Goal: Find specific page/section: Find specific page/section

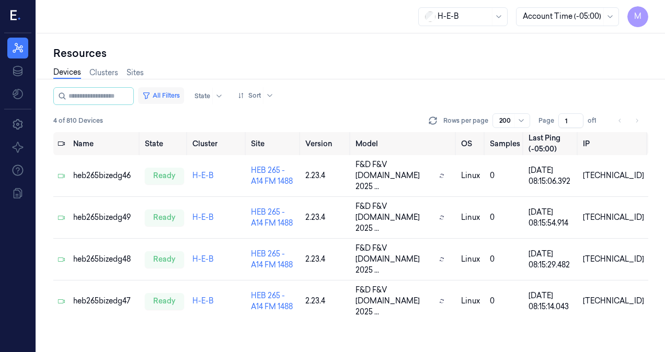
click at [180, 95] on button "All Filters" at bounding box center [161, 95] width 46 height 17
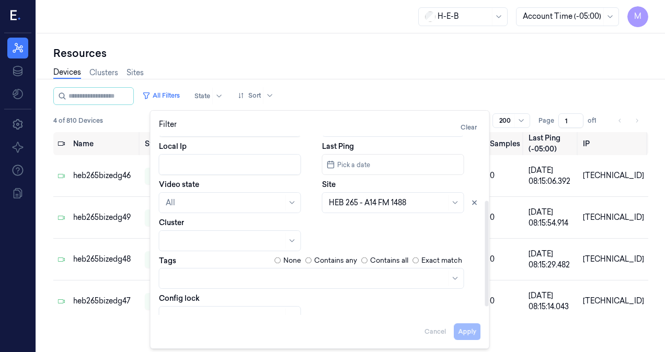
scroll to position [110, 0]
drag, startPoint x: 488, startPoint y: 224, endPoint x: 491, endPoint y: 289, distance: 64.9
click at [489, 289] on div at bounding box center [487, 254] width 4 height 106
click at [472, 203] on icon at bounding box center [474, 202] width 7 height 7
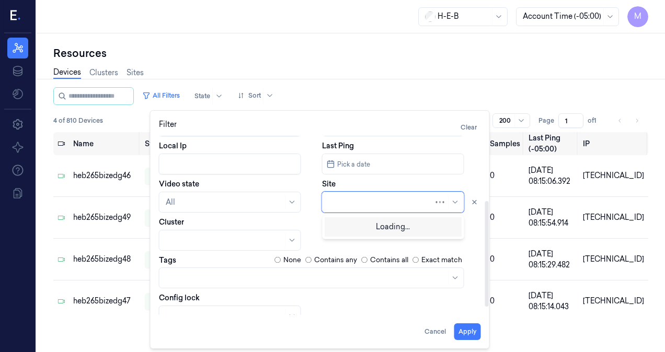
click at [361, 200] on div at bounding box center [381, 202] width 105 height 11
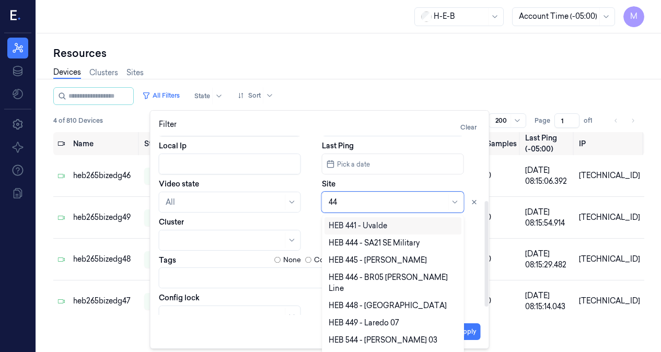
type input "449"
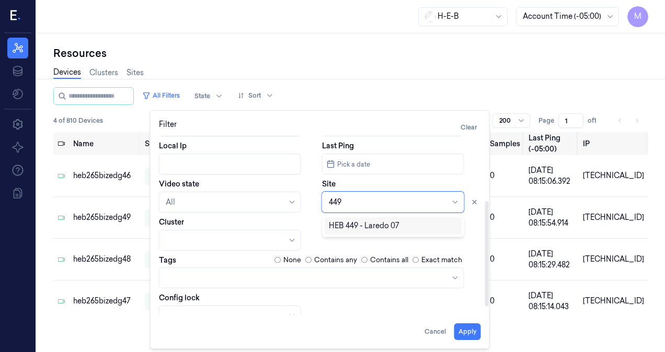
click at [370, 224] on div "HEB 449 - Laredo 07" at bounding box center [364, 226] width 71 height 11
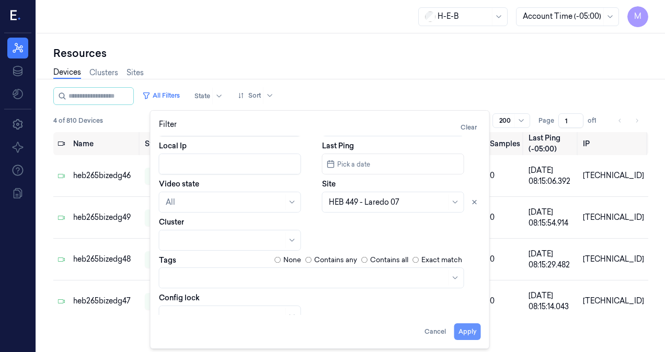
click at [472, 335] on button "Apply" at bounding box center [467, 332] width 27 height 17
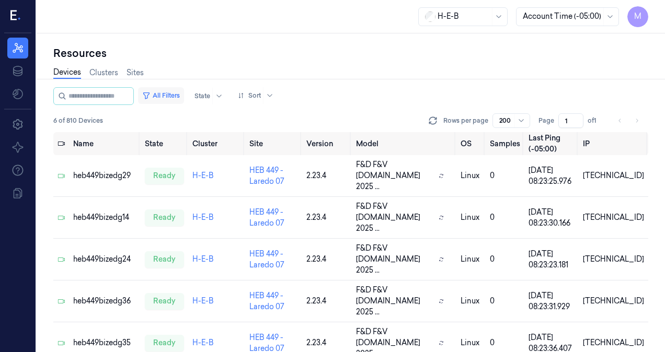
click at [172, 97] on button "All Filters" at bounding box center [161, 95] width 46 height 17
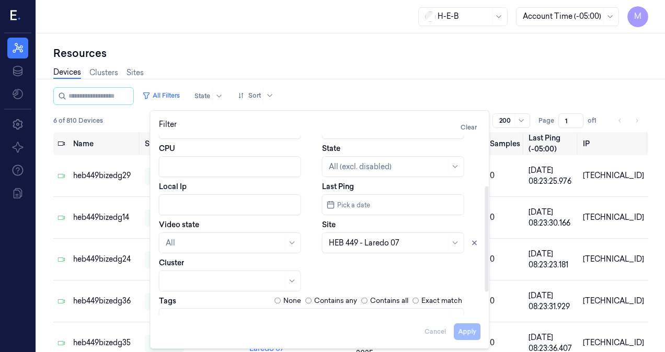
scroll to position [85, 0]
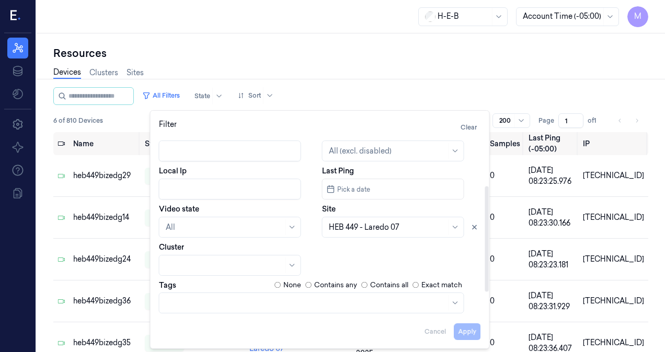
drag, startPoint x: 487, startPoint y: 218, endPoint x: 478, endPoint y: 262, distance: 44.7
click at [488, 268] on div at bounding box center [487, 239] width 4 height 106
click at [475, 229] on icon at bounding box center [474, 227] width 7 height 7
click at [349, 231] on div at bounding box center [388, 227] width 118 height 11
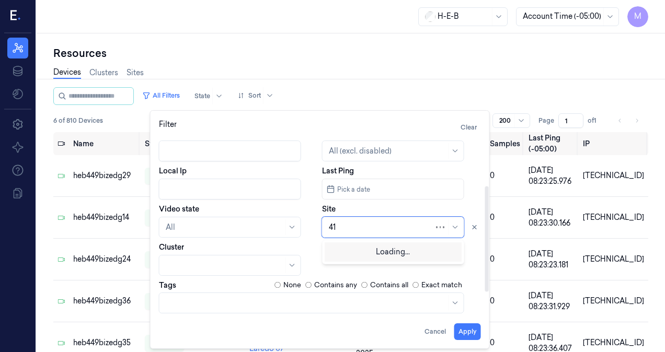
type input "419"
click at [387, 252] on div "HEB 419 - Eagle Pass 02" at bounding box center [370, 251] width 82 height 11
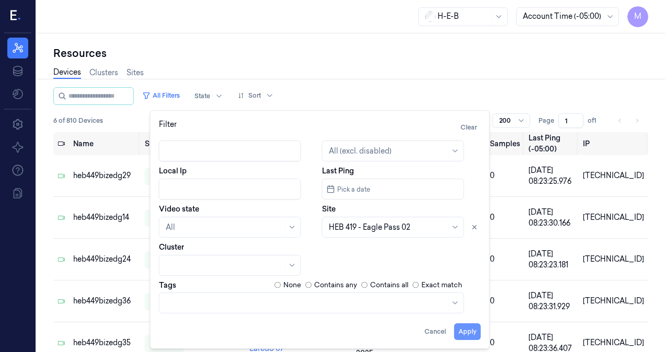
click at [464, 331] on button "Apply" at bounding box center [467, 332] width 27 height 17
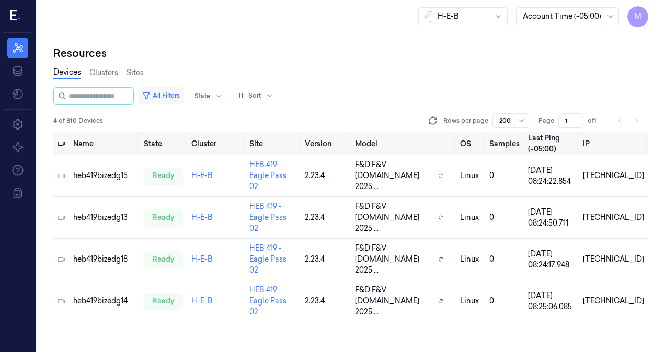
click at [182, 93] on button "All Filters" at bounding box center [161, 95] width 46 height 17
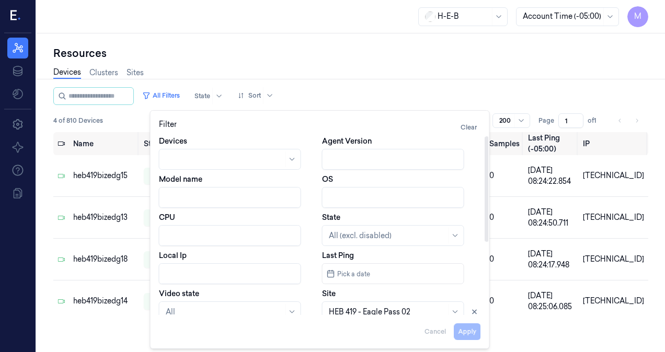
click at [177, 274] on input "Local Ip" at bounding box center [230, 274] width 142 height 21
click at [474, 311] on icon at bounding box center [474, 311] width 7 height 7
click at [466, 329] on button "Apply" at bounding box center [467, 332] width 27 height 17
type input "10.41.92"
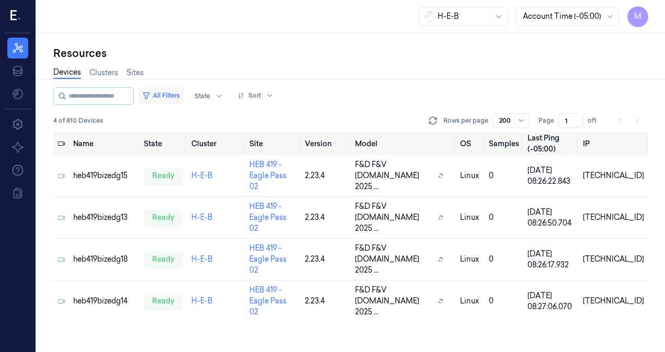
click at [172, 92] on button "All Filters" at bounding box center [161, 95] width 46 height 17
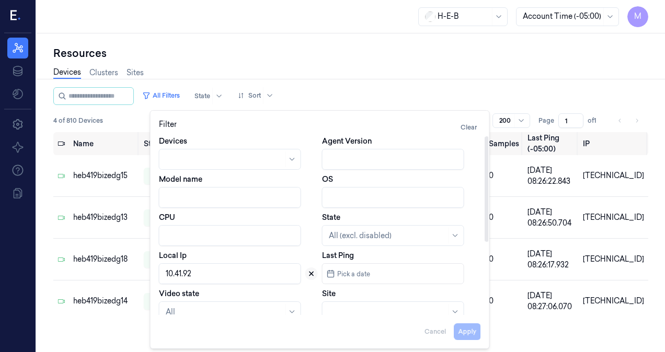
click at [311, 276] on icon at bounding box center [311, 273] width 7 height 7
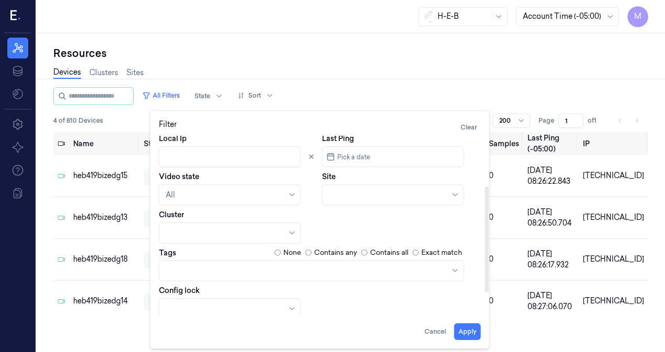
scroll to position [123, 0]
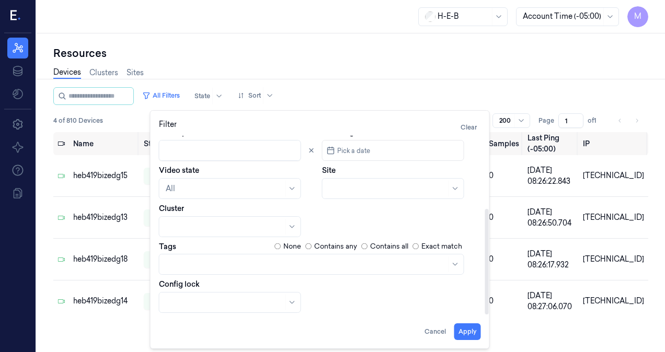
drag, startPoint x: 488, startPoint y: 223, endPoint x: 495, endPoint y: 296, distance: 73.0
click at [489, 296] on div at bounding box center [487, 262] width 4 height 106
click at [334, 189] on div at bounding box center [381, 189] width 105 height 11
type input "13"
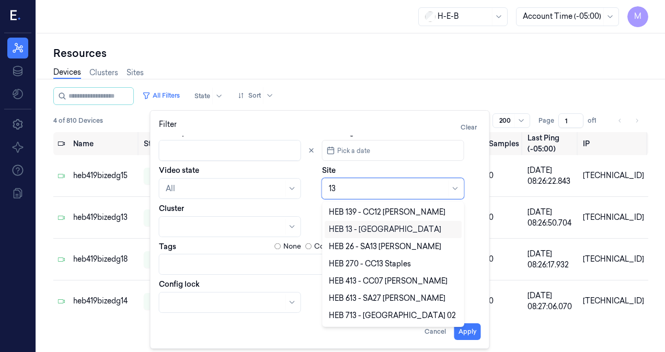
click at [359, 229] on div "HEB 13 - [GEOGRAPHIC_DATA]" at bounding box center [385, 229] width 112 height 11
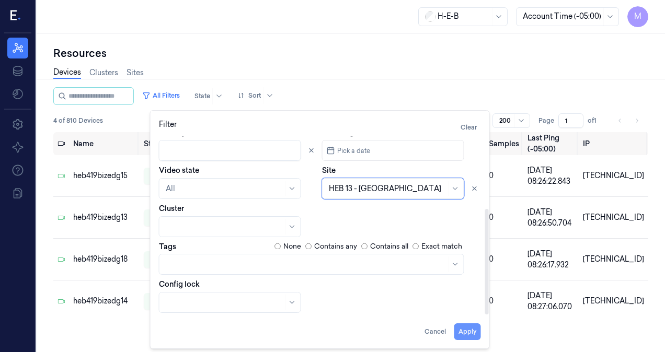
click at [467, 333] on button "Apply" at bounding box center [467, 332] width 27 height 17
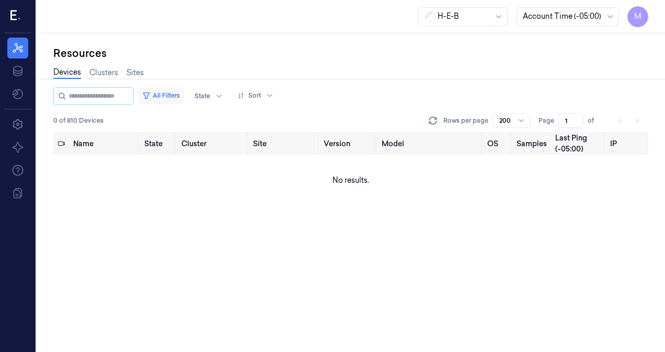
click at [171, 97] on button "All Filters" at bounding box center [161, 95] width 46 height 17
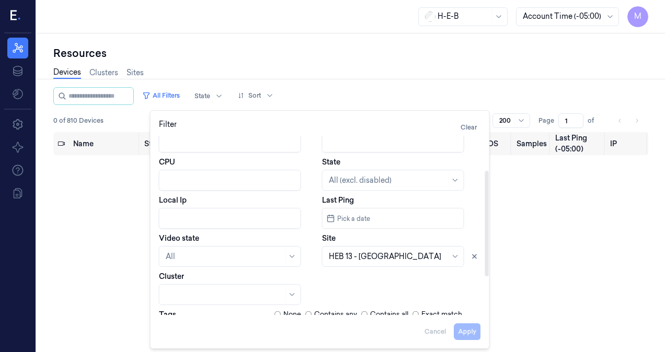
scroll to position [79, 0]
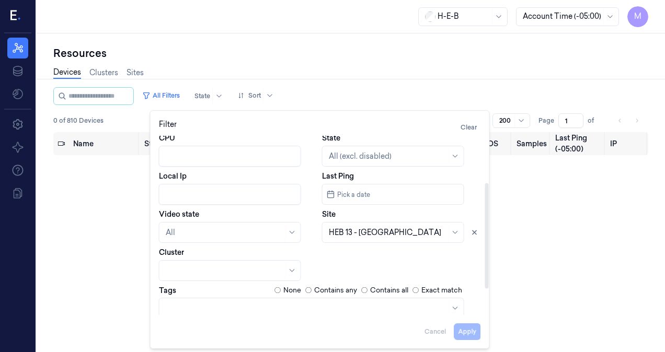
drag, startPoint x: 488, startPoint y: 235, endPoint x: 493, endPoint y: 282, distance: 46.8
click at [489, 282] on div at bounding box center [487, 237] width 4 height 106
click at [475, 235] on icon at bounding box center [474, 232] width 7 height 7
click at [409, 233] on div at bounding box center [388, 232] width 118 height 11
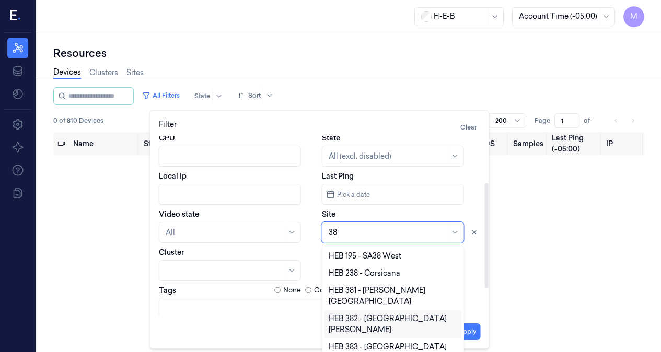
type input "38"
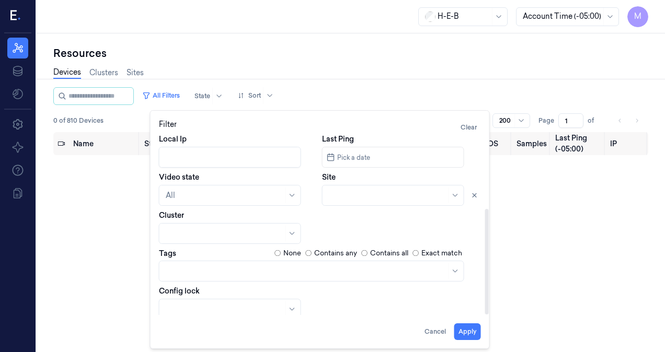
scroll to position [123, 0]
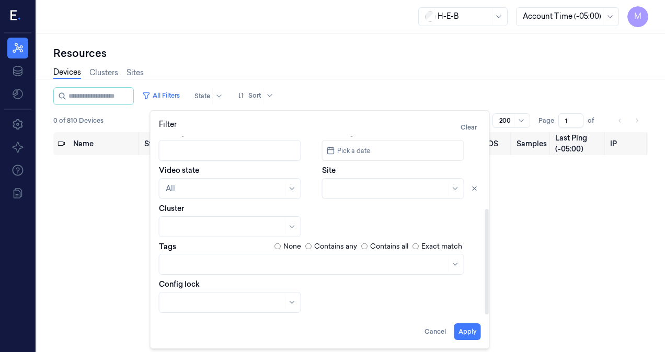
drag, startPoint x: 487, startPoint y: 261, endPoint x: 496, endPoint y: 306, distance: 45.7
click at [489, 306] on div at bounding box center [487, 262] width 4 height 106
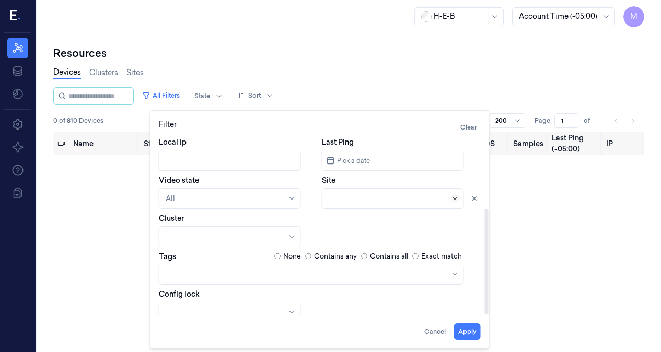
click at [454, 195] on icon at bounding box center [455, 199] width 8 height 8
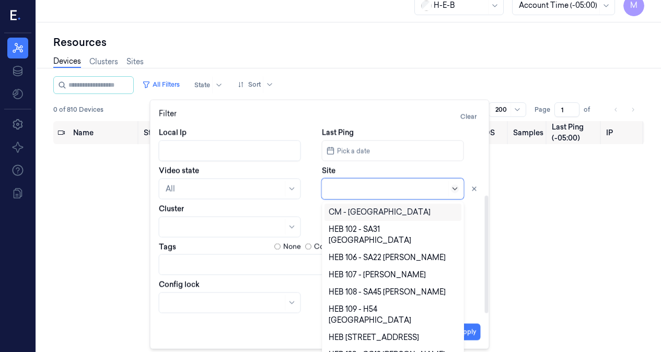
scroll to position [112, 0]
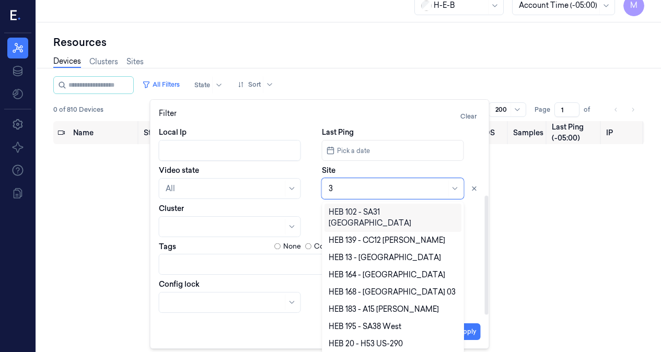
type input "38"
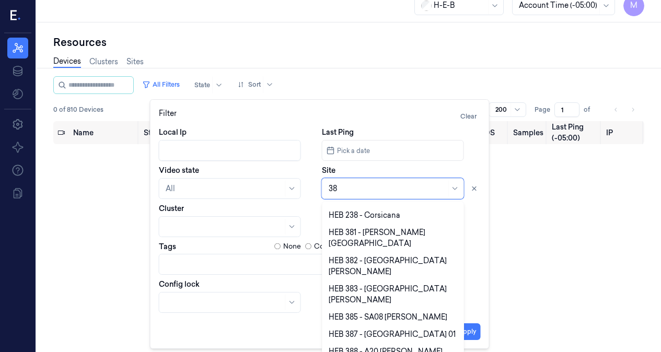
scroll to position [21, 0]
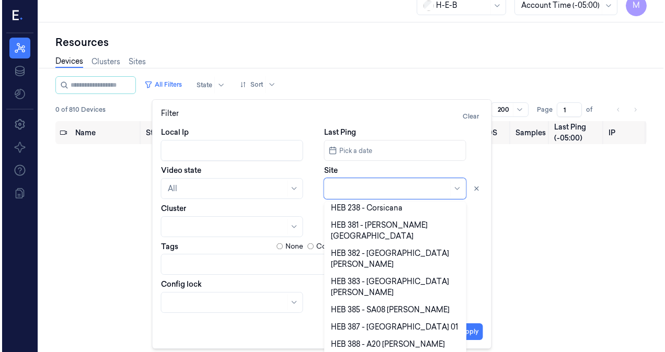
scroll to position [0, 0]
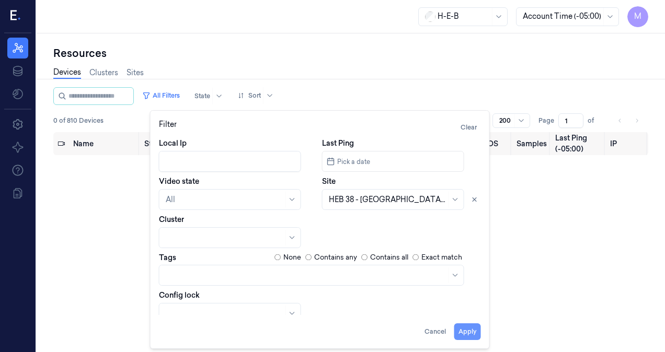
click at [473, 332] on button "Apply" at bounding box center [467, 332] width 27 height 17
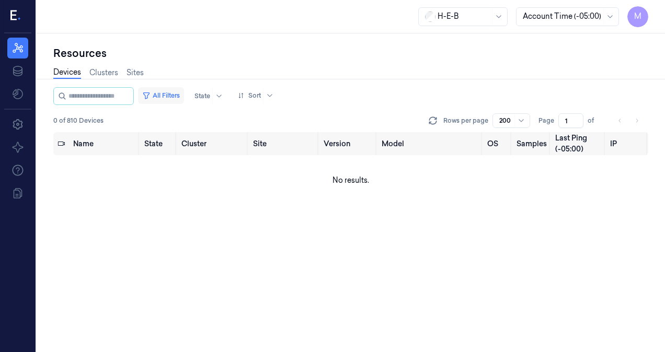
click at [176, 95] on button "All Filters" at bounding box center [161, 95] width 46 height 17
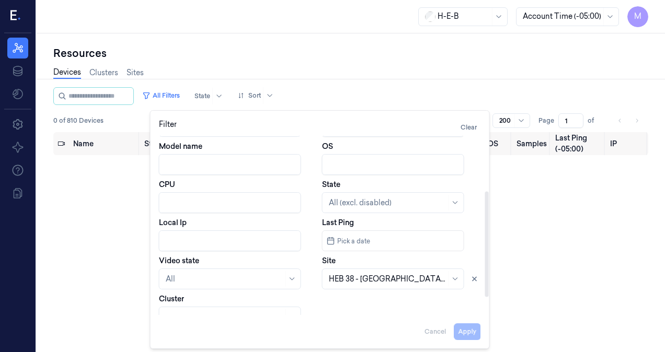
scroll to position [123, 0]
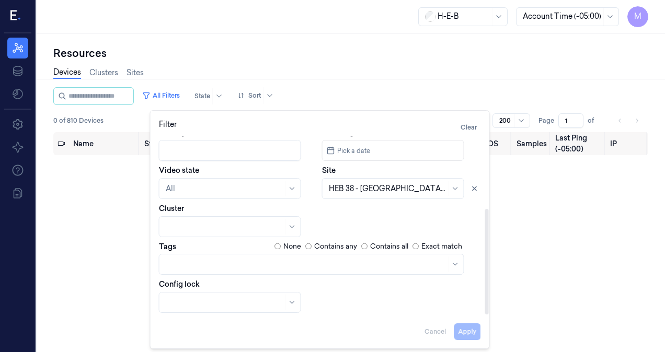
drag, startPoint x: 486, startPoint y: 228, endPoint x: 500, endPoint y: 339, distance: 111.2
click at [489, 315] on div at bounding box center [487, 262] width 4 height 106
click at [475, 191] on icon at bounding box center [474, 188] width 7 height 7
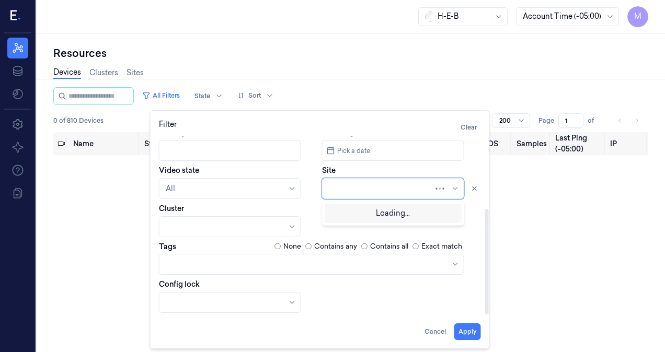
click at [415, 192] on div at bounding box center [381, 189] width 105 height 11
type input "586"
click at [413, 214] on div "HEB 586 - Laredo 06" at bounding box center [393, 212] width 129 height 11
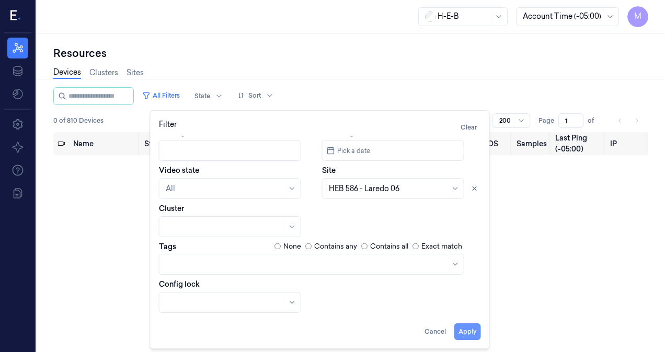
click at [471, 332] on button "Apply" at bounding box center [467, 332] width 27 height 17
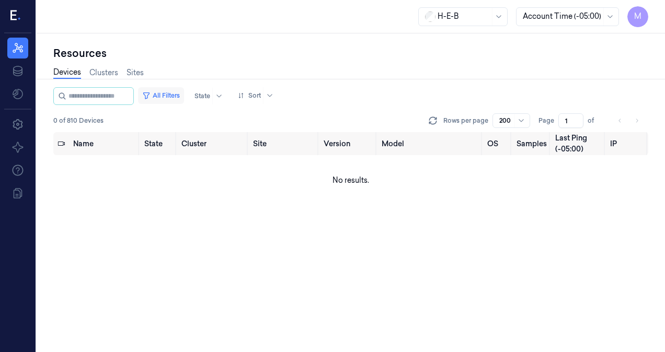
click at [175, 94] on button "All Filters" at bounding box center [161, 95] width 46 height 17
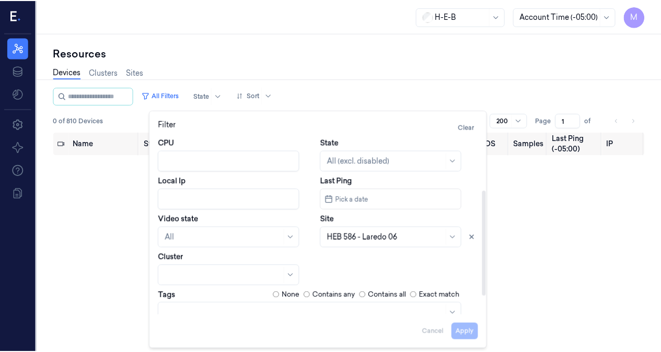
scroll to position [123, 0]
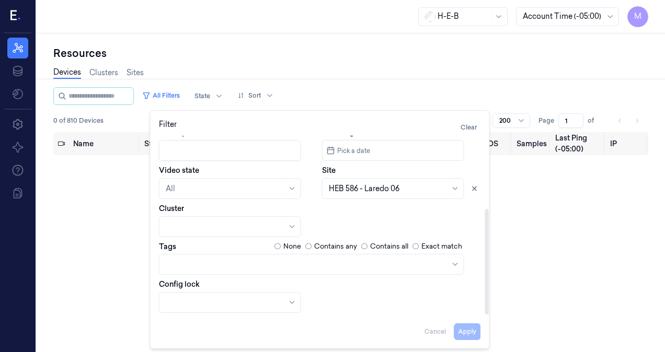
drag, startPoint x: 487, startPoint y: 223, endPoint x: 488, endPoint y: 241, distance: 17.8
click at [489, 296] on div at bounding box center [487, 262] width 4 height 106
click at [477, 193] on button at bounding box center [474, 188] width 13 height 13
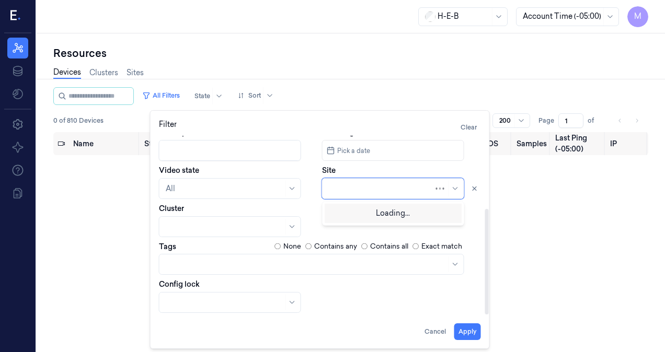
click at [358, 188] on div at bounding box center [381, 189] width 105 height 11
type input "74"
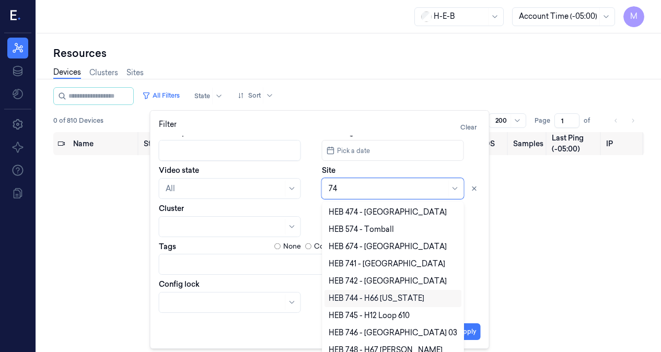
drag, startPoint x: 462, startPoint y: 325, endPoint x: 464, endPoint y: 351, distance: 26.2
click at [464, 351] on div "HEB 474 - [GEOGRAPHIC_DATA] 574 - [GEOGRAPHIC_DATA] 674 - [GEOGRAPHIC_DATA] 741…" at bounding box center [393, 282] width 142 height 162
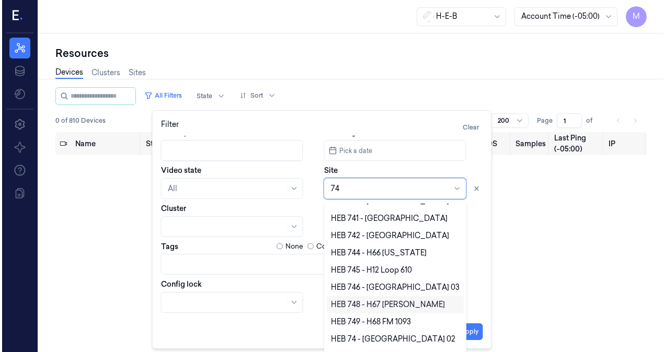
scroll to position [50, 0]
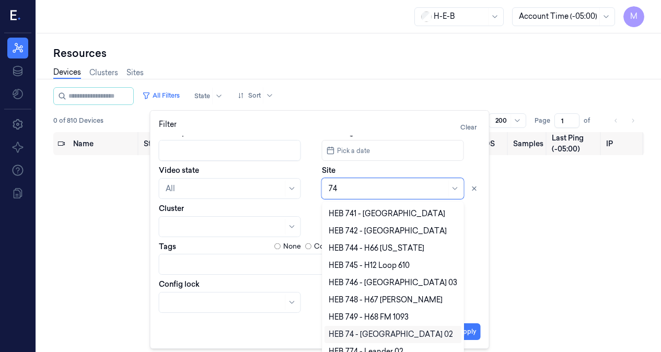
click at [391, 335] on div "HEB 74 - [GEOGRAPHIC_DATA] 02" at bounding box center [391, 334] width 124 height 11
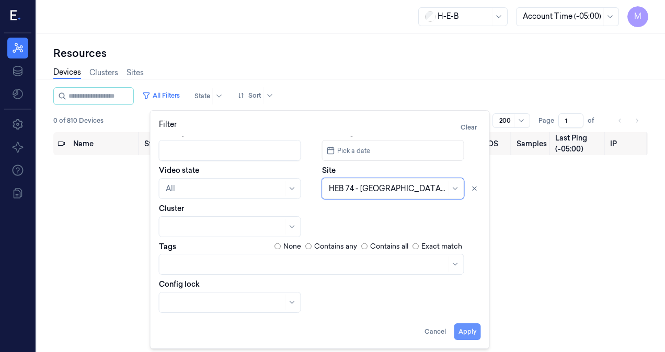
click at [469, 337] on button "Apply" at bounding box center [467, 332] width 27 height 17
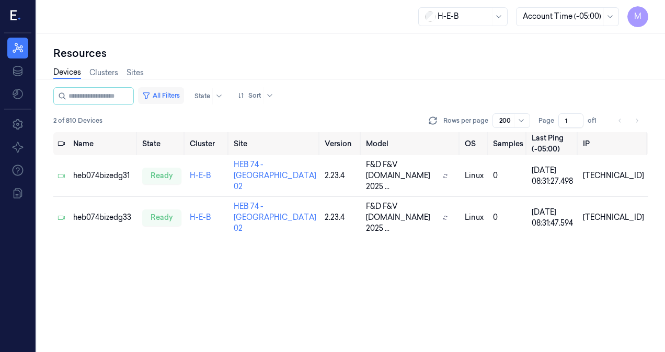
click at [181, 97] on button "All Filters" at bounding box center [161, 95] width 46 height 17
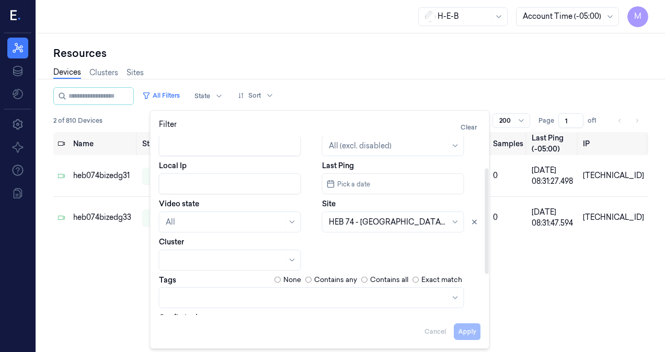
scroll to position [99, 0]
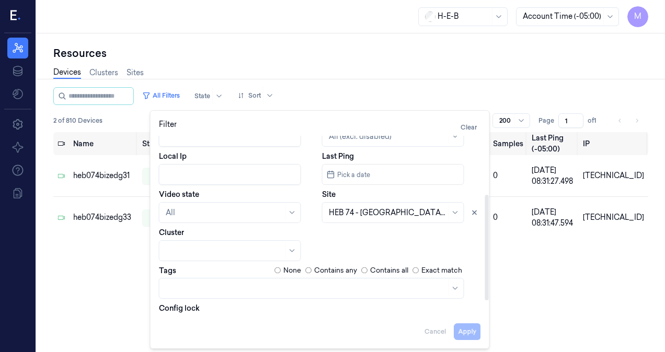
drag, startPoint x: 486, startPoint y: 237, endPoint x: 479, endPoint y: 296, distance: 59.0
click at [485, 296] on div at bounding box center [487, 248] width 4 height 106
click at [474, 212] on icon at bounding box center [474, 212] width 7 height 7
click at [393, 209] on div at bounding box center [388, 213] width 118 height 11
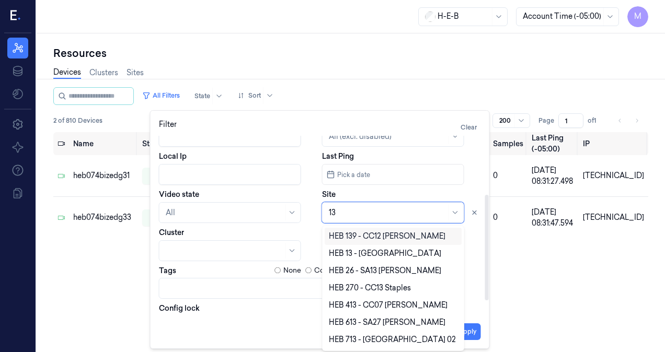
type input "139"
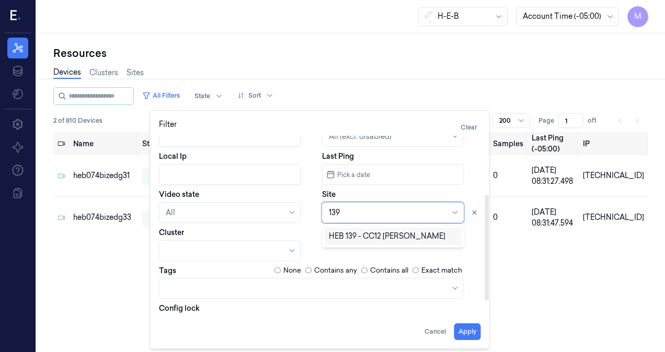
click at [385, 237] on div "HEB 139 - CC12 [PERSON_NAME]" at bounding box center [387, 236] width 117 height 11
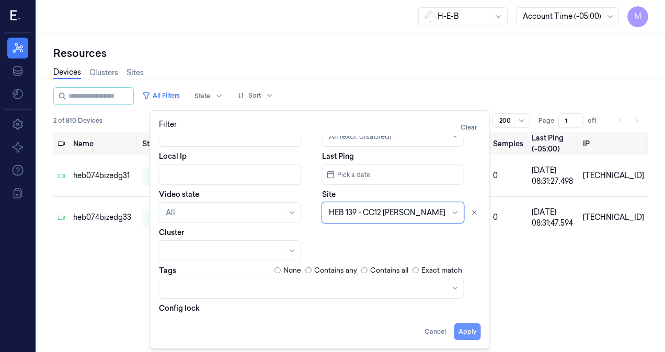
click at [467, 333] on button "Apply" at bounding box center [467, 332] width 27 height 17
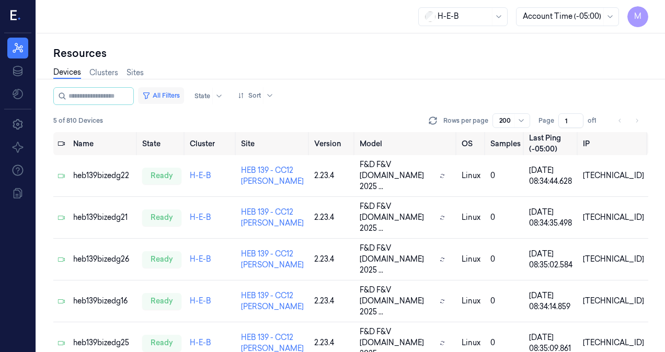
click at [178, 99] on button "All Filters" at bounding box center [161, 95] width 46 height 17
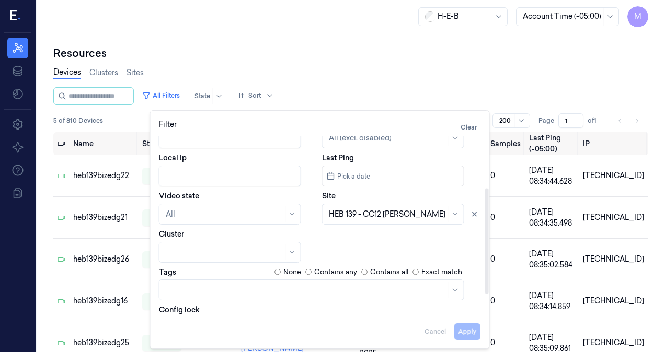
scroll to position [123, 0]
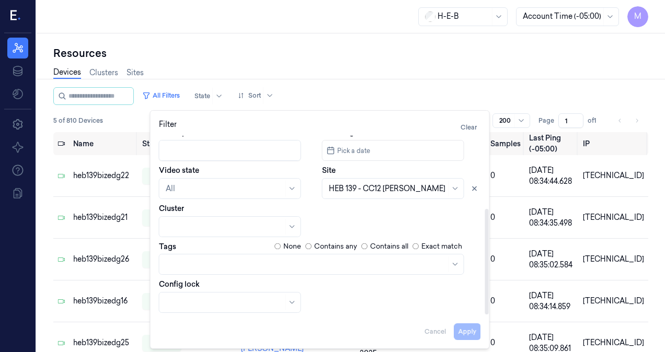
drag, startPoint x: 486, startPoint y: 215, endPoint x: 487, endPoint y: 294, distance: 78.4
click at [487, 294] on div at bounding box center [487, 262] width 4 height 106
click at [478, 193] on button at bounding box center [474, 188] width 13 height 13
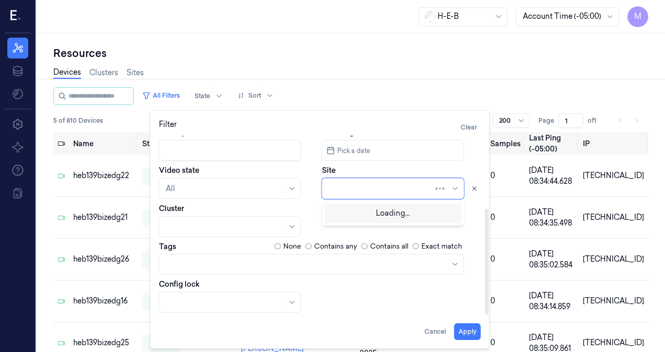
click at [410, 193] on div at bounding box center [381, 189] width 105 height 11
type input "292"
click at [405, 218] on div "HEB 292 - [GEOGRAPHIC_DATA]" at bounding box center [393, 212] width 129 height 11
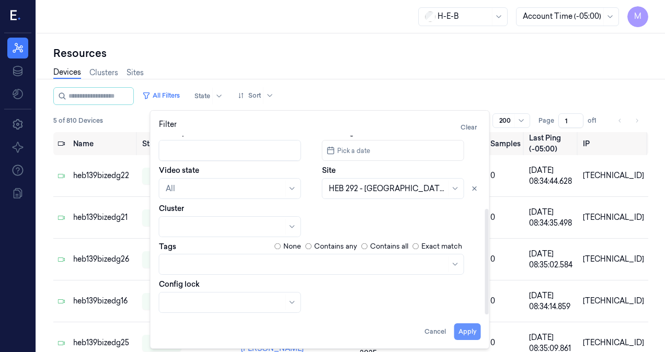
click at [469, 328] on button "Apply" at bounding box center [467, 332] width 27 height 17
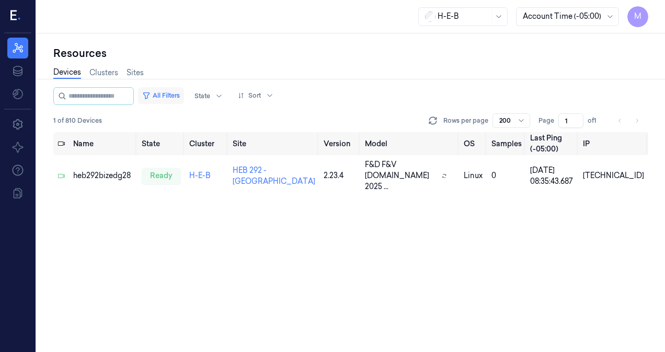
click at [176, 96] on button "All Filters" at bounding box center [161, 95] width 46 height 17
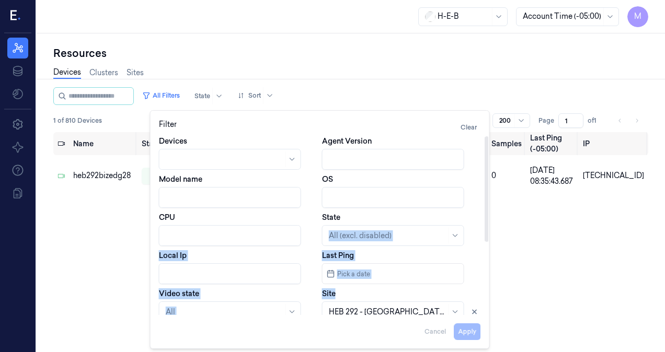
drag, startPoint x: 489, startPoint y: 220, endPoint x: 488, endPoint y: 291, distance: 70.6
click at [489, 292] on div "Filter Clear Devices Agent Version Model name OS CPU State All (excl. disabled)…" at bounding box center [320, 229] width 340 height 239
click at [487, 234] on div "Devices Agent Version Model name OS CPU State All (excl. disabled) Local Ip Las…" at bounding box center [320, 225] width 339 height 179
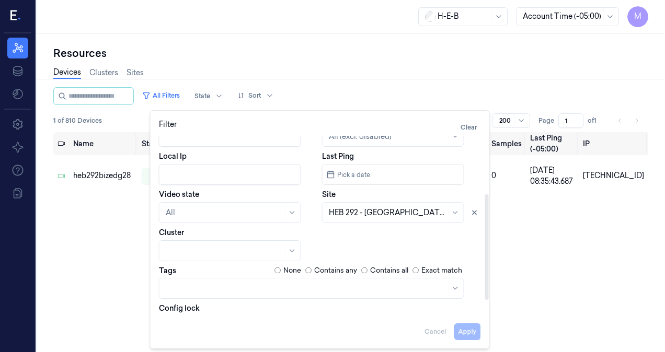
scroll to position [100, 0]
drag, startPoint x: 487, startPoint y: 234, endPoint x: 486, endPoint y: 291, distance: 57.0
click at [486, 291] on div at bounding box center [487, 248] width 4 height 106
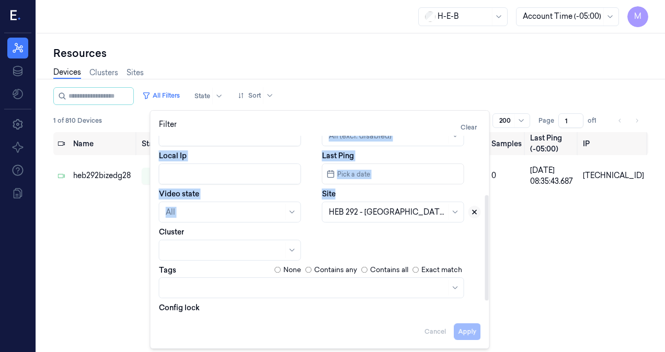
click at [476, 215] on icon at bounding box center [474, 212] width 7 height 7
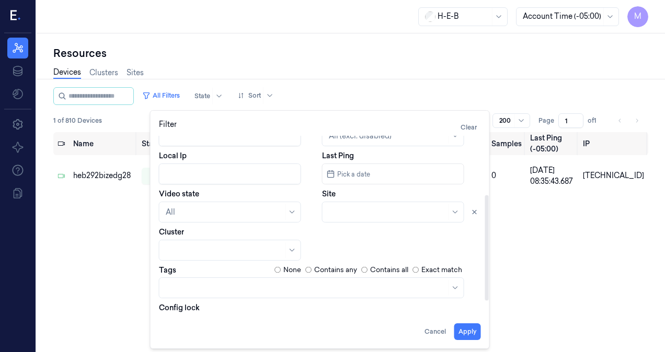
click at [387, 216] on div at bounding box center [388, 212] width 118 height 11
type input "497"
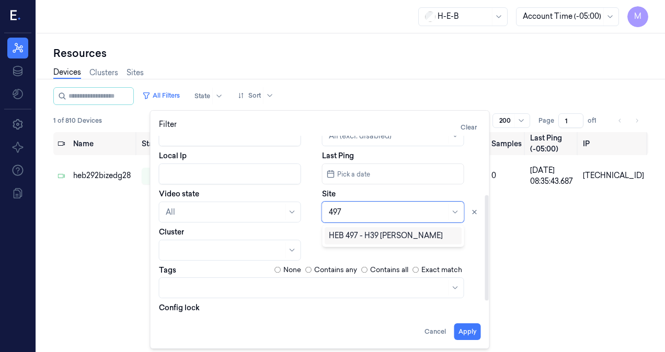
click at [399, 239] on div "HEB 497 - H39 [PERSON_NAME]" at bounding box center [386, 236] width 114 height 11
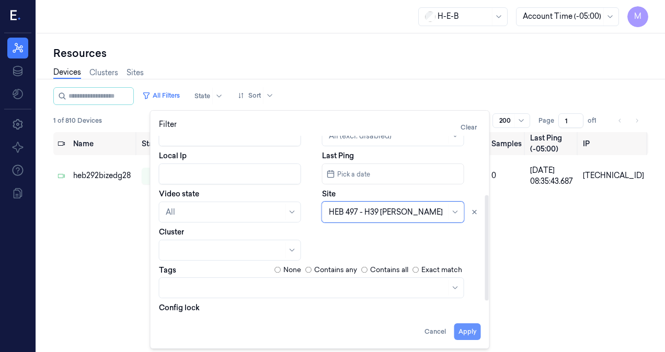
click at [475, 332] on button "Apply" at bounding box center [467, 332] width 27 height 17
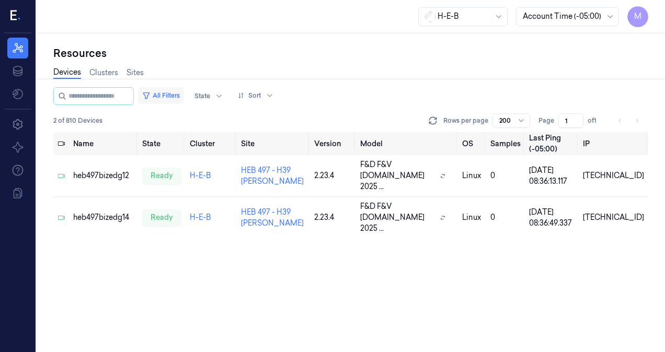
click at [184, 96] on button "All Filters" at bounding box center [161, 95] width 46 height 17
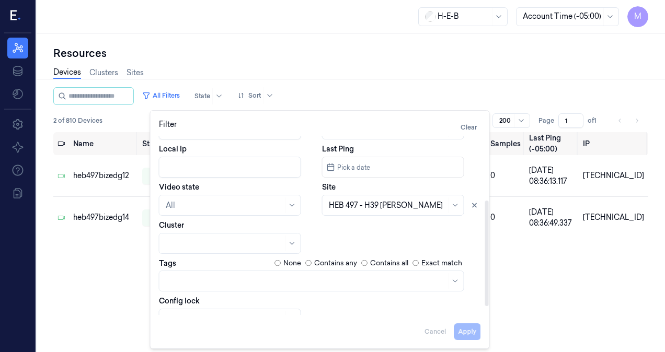
scroll to position [109, 0]
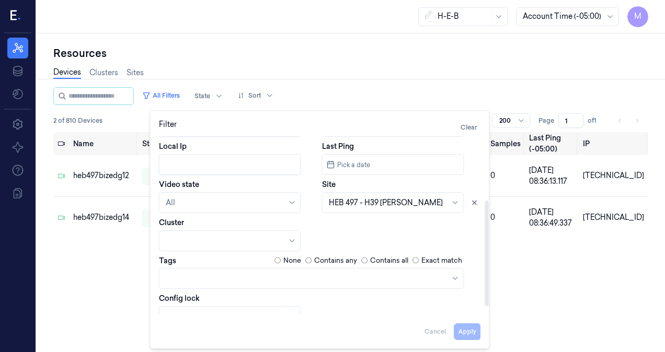
drag, startPoint x: 488, startPoint y: 212, endPoint x: 493, endPoint y: 277, distance: 64.5
click at [489, 277] on div at bounding box center [487, 254] width 4 height 106
click at [478, 204] on button at bounding box center [474, 203] width 13 height 13
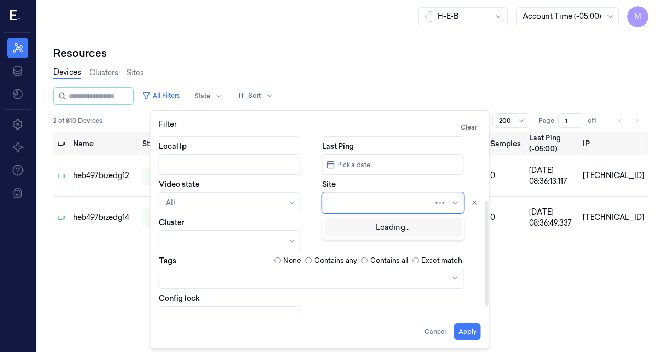
click at [427, 202] on div at bounding box center [381, 203] width 105 height 11
type input "596"
click at [425, 228] on div "HEB [STREET_ADDRESS]" at bounding box center [393, 226] width 129 height 11
click at [467, 333] on button "Apply" at bounding box center [467, 332] width 27 height 17
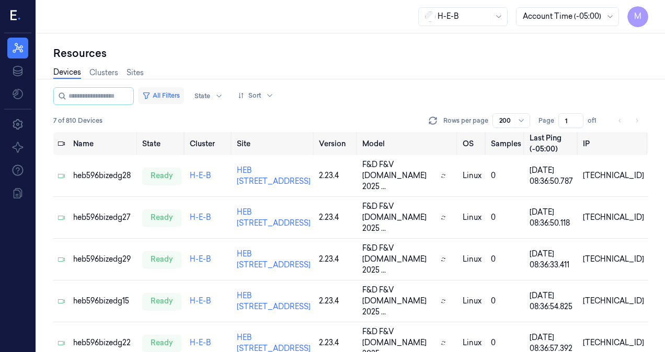
click at [179, 97] on button "All Filters" at bounding box center [161, 95] width 46 height 17
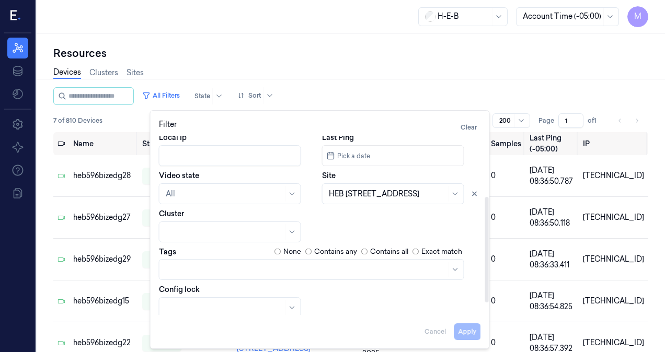
scroll to position [123, 0]
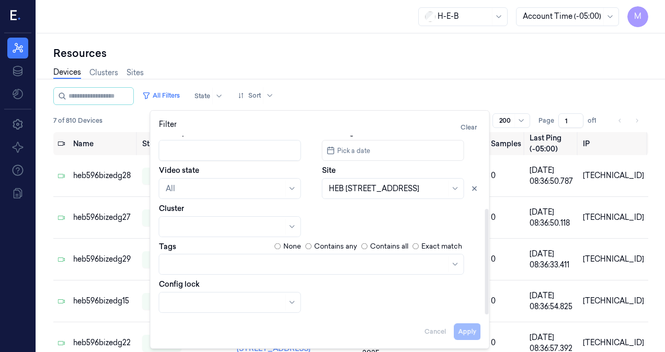
drag, startPoint x: 487, startPoint y: 213, endPoint x: 486, endPoint y: 290, distance: 76.3
click at [486, 290] on div at bounding box center [487, 262] width 4 height 106
click at [475, 190] on icon at bounding box center [474, 188] width 7 height 7
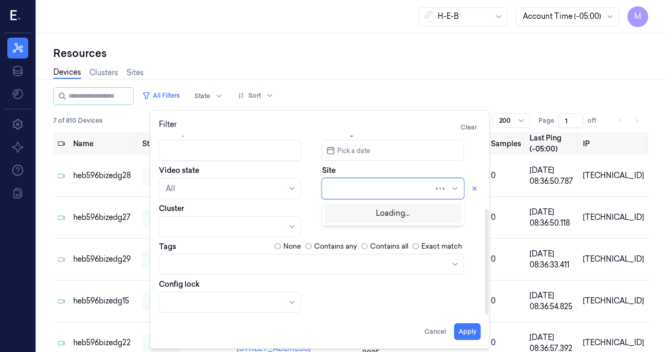
click at [398, 191] on div at bounding box center [381, 189] width 105 height 11
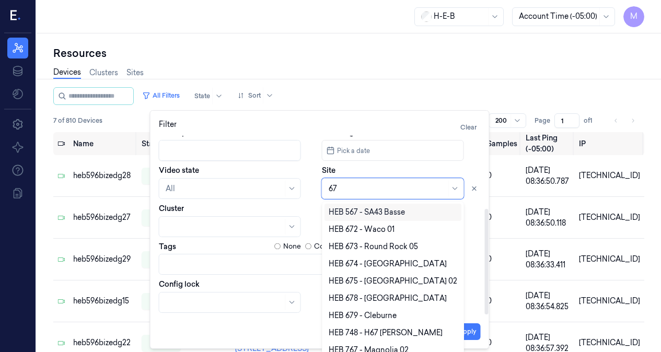
type input "675"
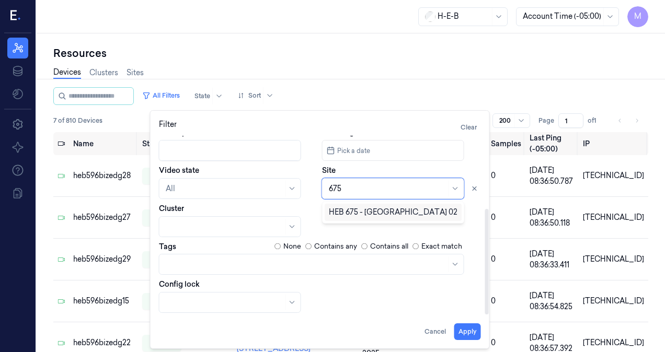
click at [387, 214] on div "HEB 675 - [GEOGRAPHIC_DATA] 02" at bounding box center [393, 212] width 129 height 11
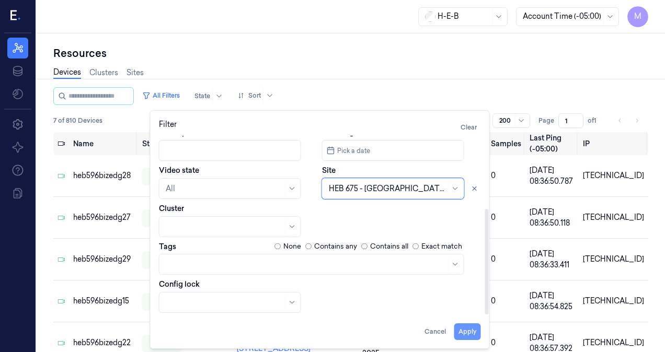
click at [466, 330] on button "Apply" at bounding box center [467, 332] width 27 height 17
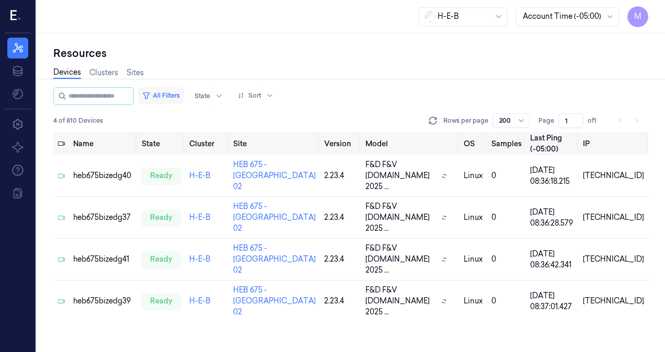
drag, startPoint x: 180, startPoint y: 95, endPoint x: 176, endPoint y: 98, distance: 5.7
click at [180, 95] on button "All Filters" at bounding box center [161, 95] width 46 height 17
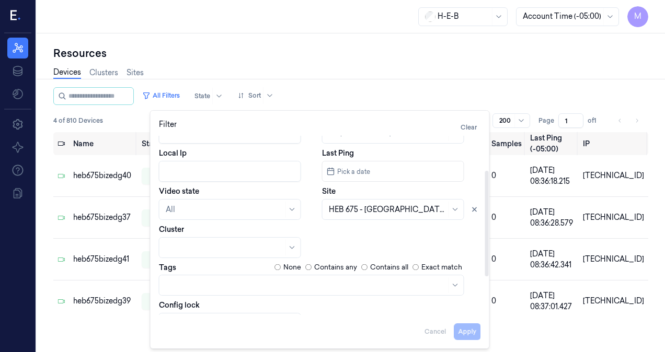
scroll to position [123, 0]
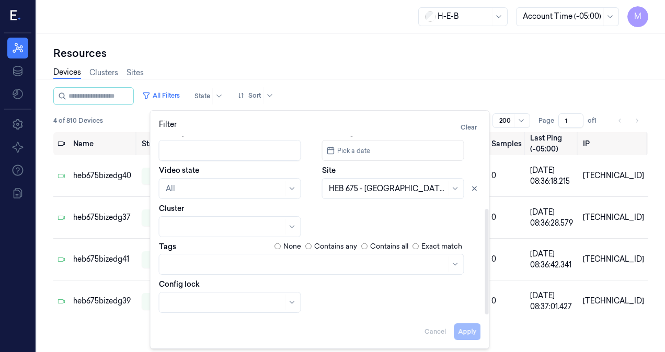
drag, startPoint x: 485, startPoint y: 193, endPoint x: 483, endPoint y: 305, distance: 111.4
click at [485, 305] on div at bounding box center [487, 262] width 4 height 106
click at [476, 187] on icon at bounding box center [475, 189] width 4 height 4
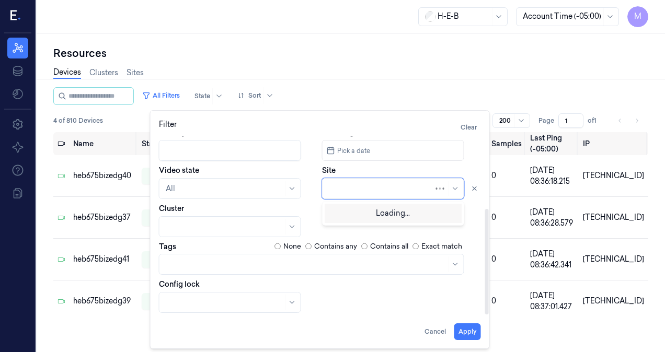
click at [377, 187] on div at bounding box center [381, 189] width 105 height 11
type input "697"
click at [369, 216] on div "HEB 697 - League City" at bounding box center [367, 212] width 77 height 11
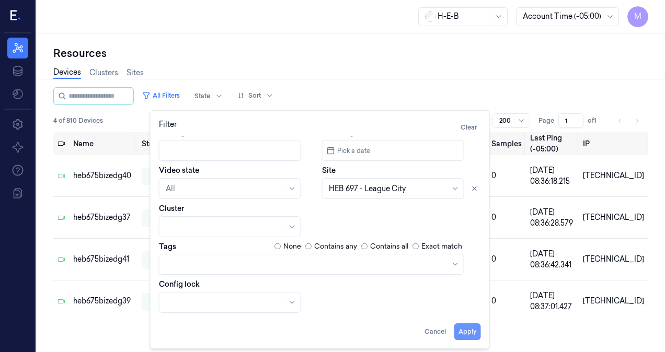
click at [467, 332] on button "Apply" at bounding box center [467, 332] width 27 height 17
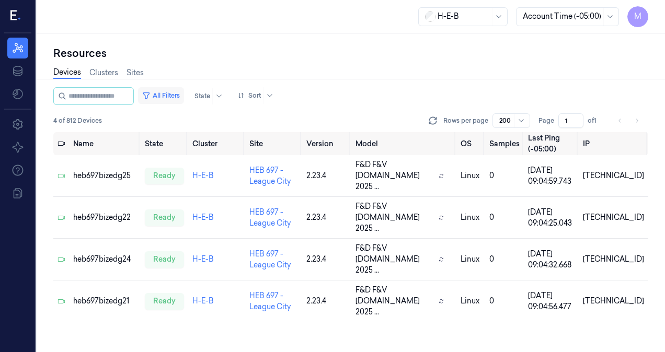
click at [172, 99] on button "All Filters" at bounding box center [161, 95] width 46 height 17
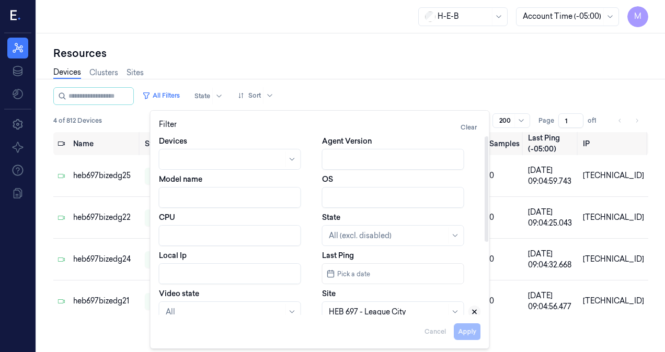
click at [476, 312] on icon at bounding box center [474, 311] width 7 height 7
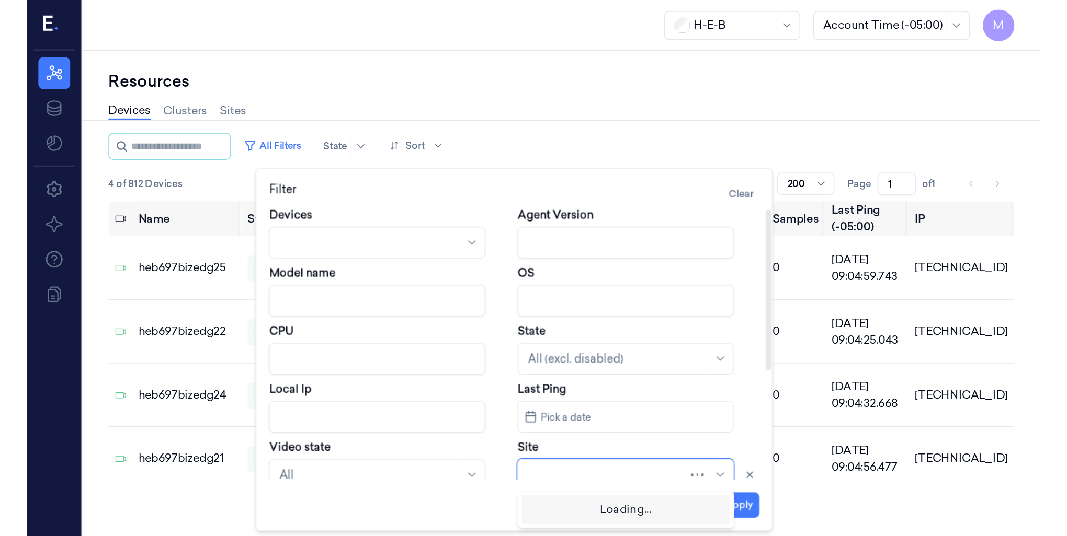
scroll to position [2, 0]
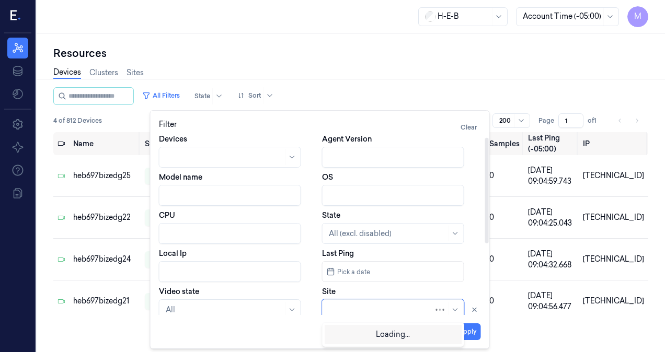
click at [379, 308] on div at bounding box center [381, 310] width 105 height 11
type input "139"
click at [391, 336] on div "HEB 139 - CC12 [PERSON_NAME]" at bounding box center [387, 333] width 117 height 11
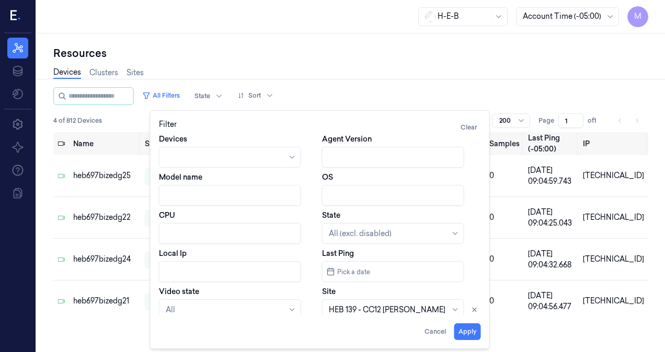
click at [471, 336] on button "Apply" at bounding box center [467, 332] width 27 height 17
